Goal: Contribute content: Share content

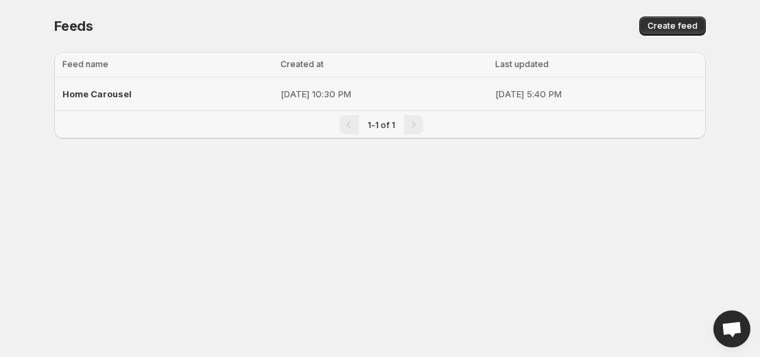
click at [108, 97] on span "Home Carousel" at bounding box center [96, 93] width 69 height 11
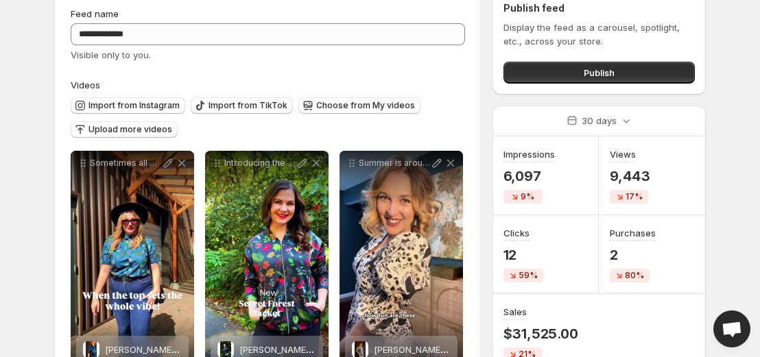
scroll to position [38, 0]
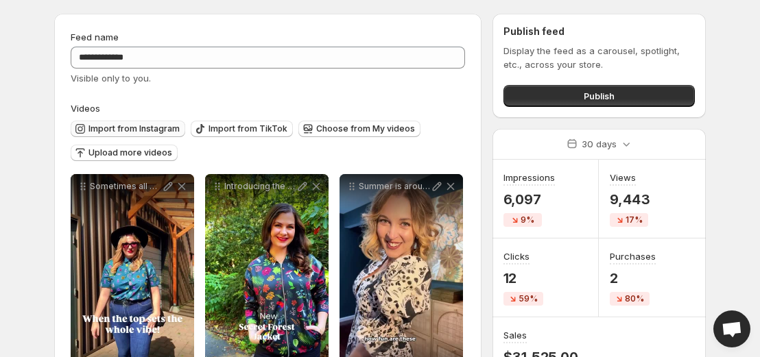
click at [149, 126] on span "Import from Instagram" at bounding box center [133, 128] width 91 height 11
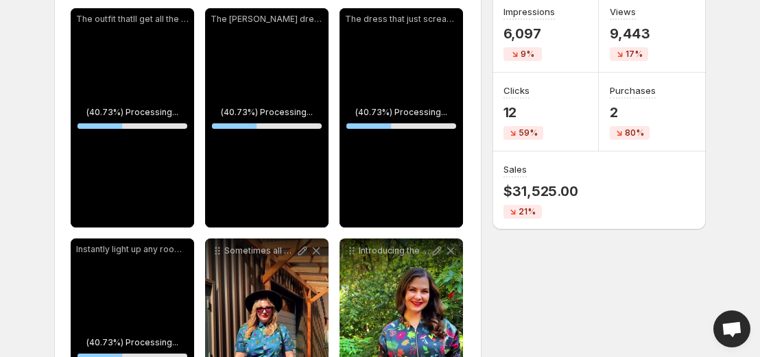
scroll to position [189, 0]
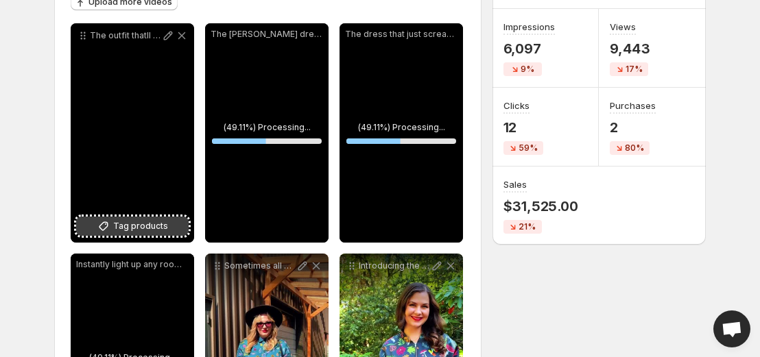
click at [157, 226] on span "Tag products" at bounding box center [140, 226] width 55 height 14
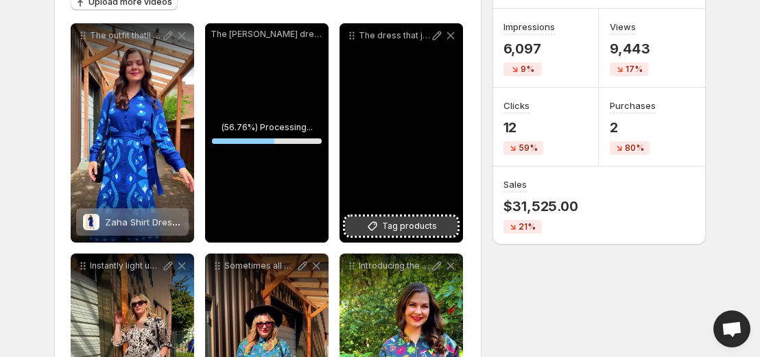
click at [408, 233] on span "Tag products" at bounding box center [409, 226] width 55 height 14
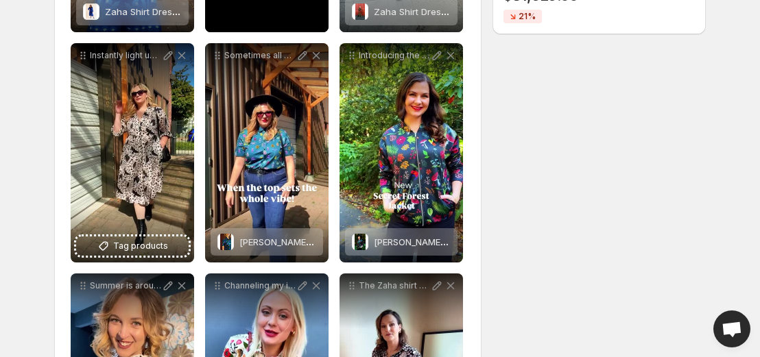
scroll to position [402, 0]
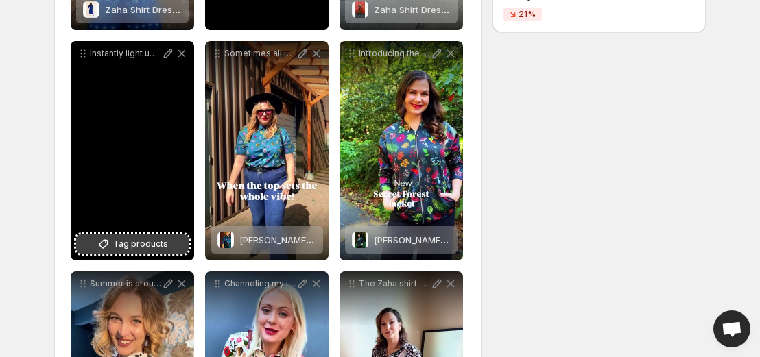
click at [143, 245] on span "Tag products" at bounding box center [140, 244] width 55 height 14
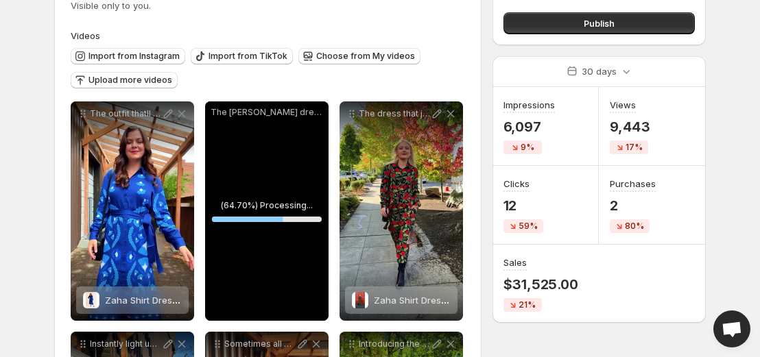
scroll to position [110, 0]
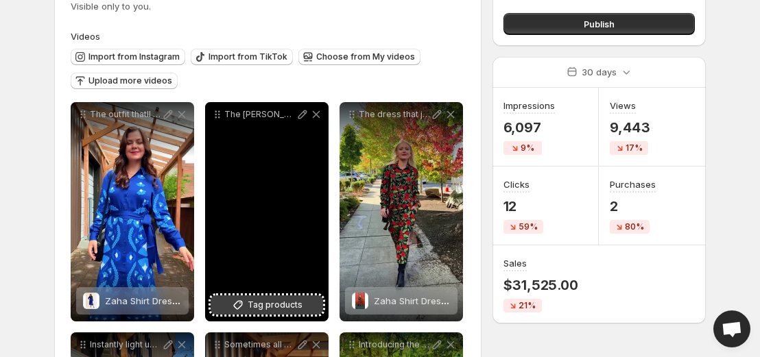
click at [280, 309] on span "Tag products" at bounding box center [275, 305] width 55 height 14
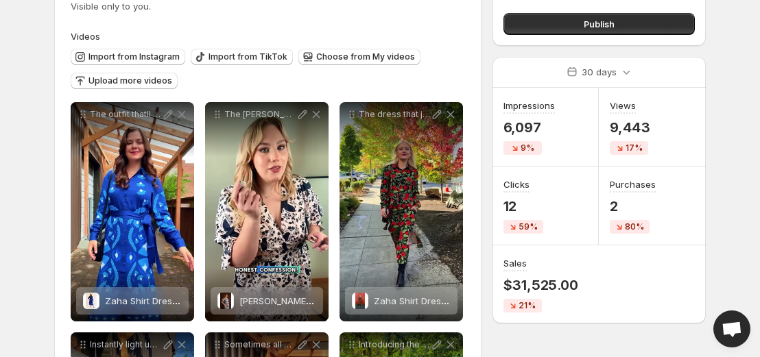
scroll to position [0, 0]
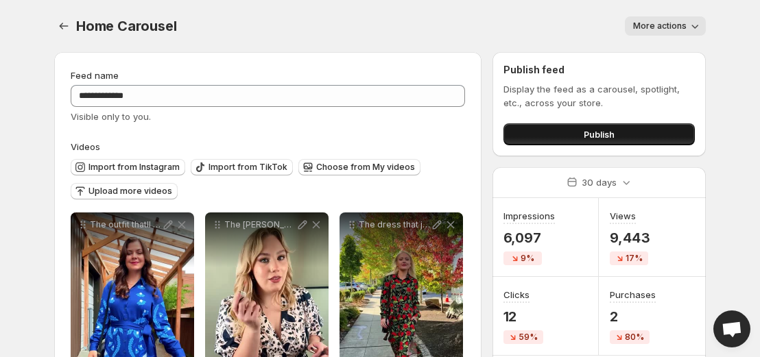
click at [603, 132] on span "Publish" at bounding box center [599, 135] width 31 height 14
